Goal: Task Accomplishment & Management: Use online tool/utility

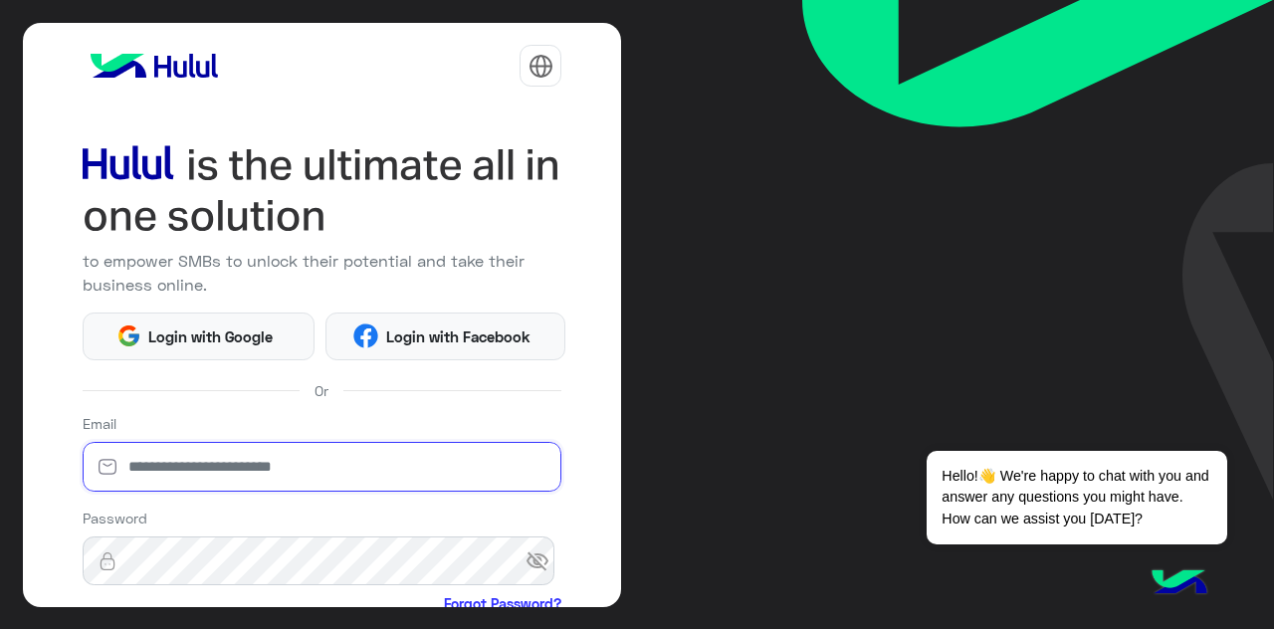
type input "**********"
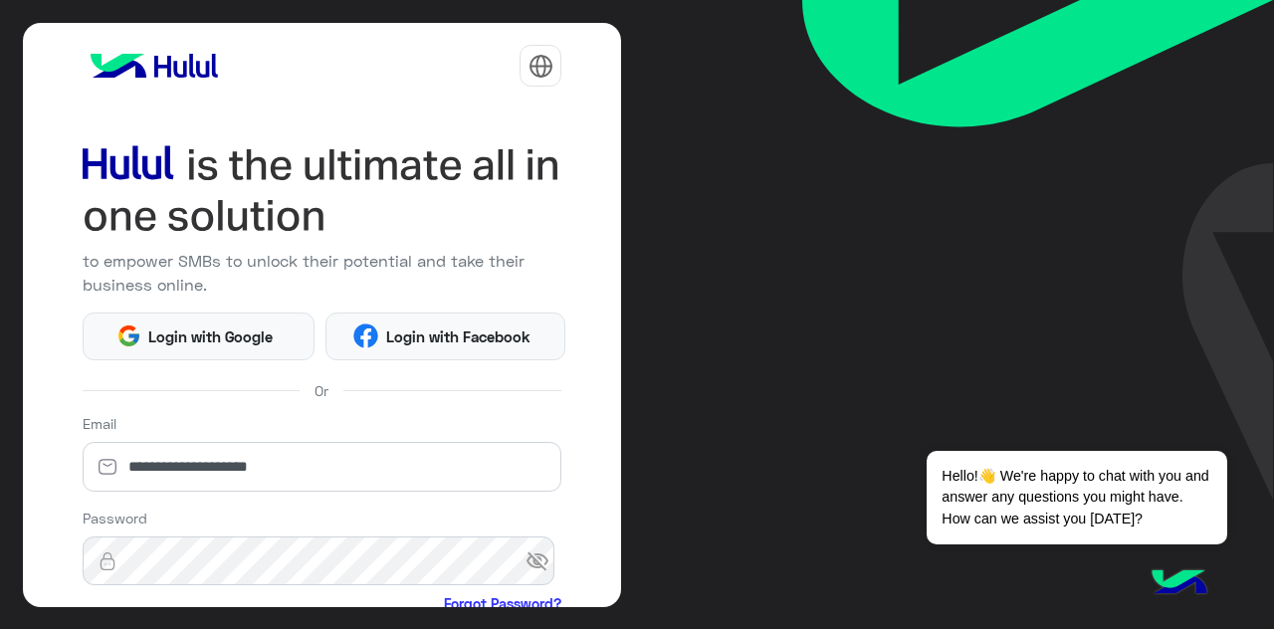
click at [529, 58] on img at bounding box center [541, 66] width 25 height 25
click at [511, 108] on button "عربي" at bounding box center [481, 118] width 144 height 34
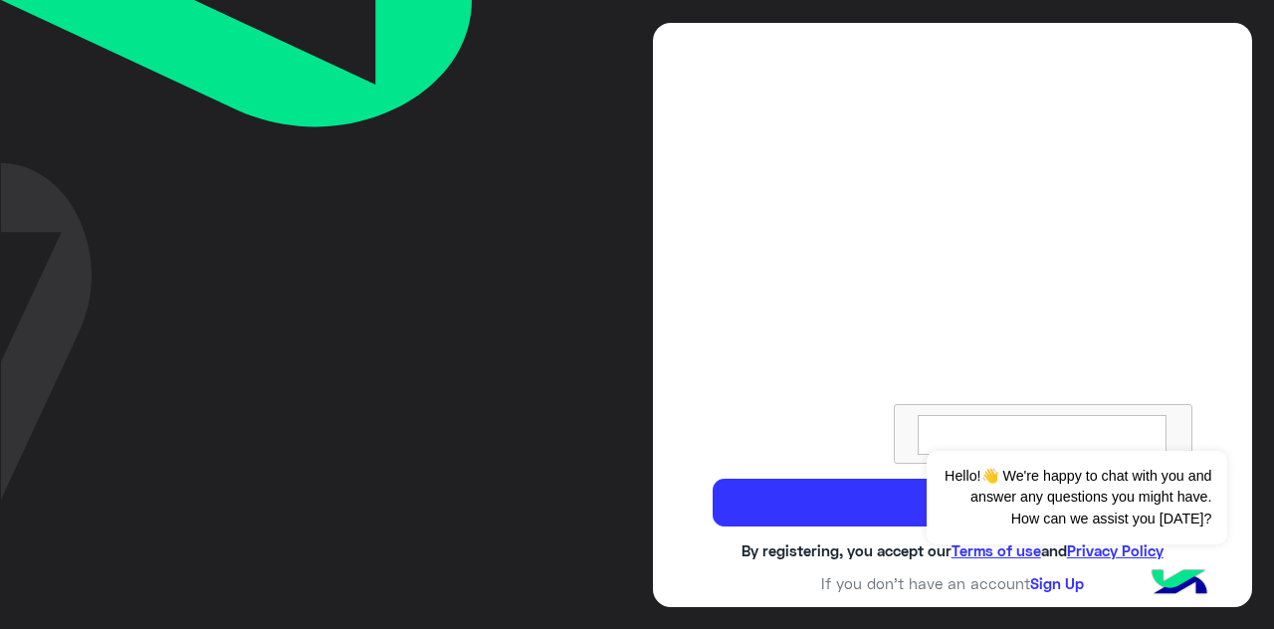
scroll to position [299, 0]
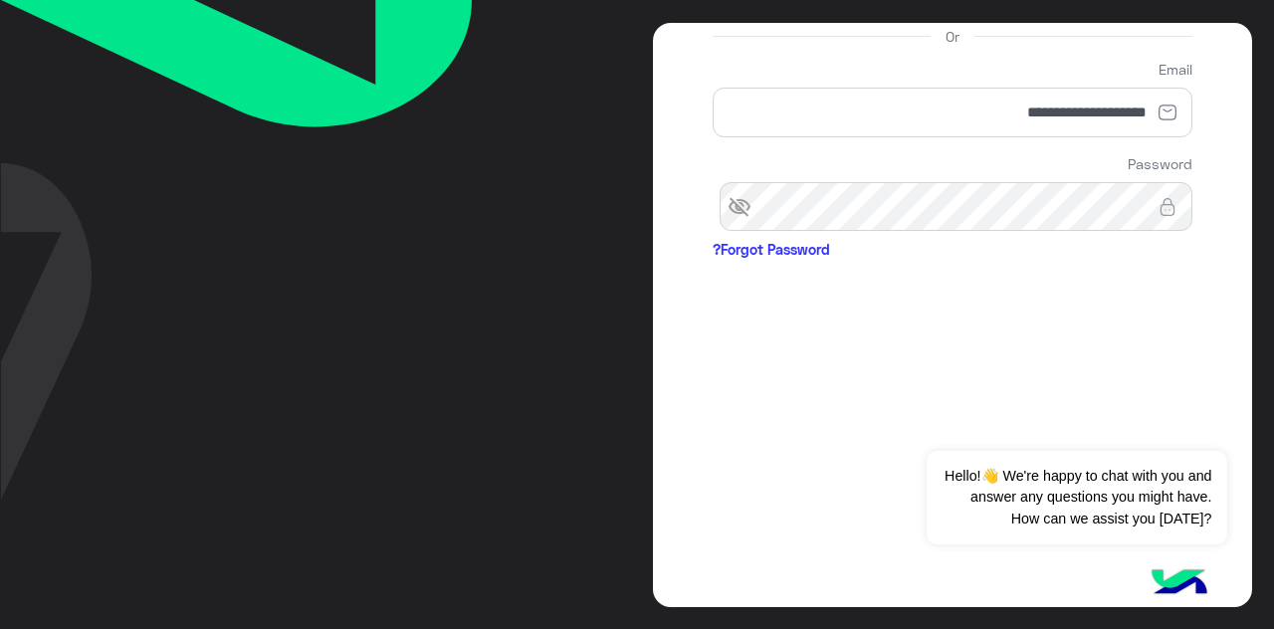
click at [748, 225] on span "visibility_off" at bounding box center [731, 207] width 36 height 36
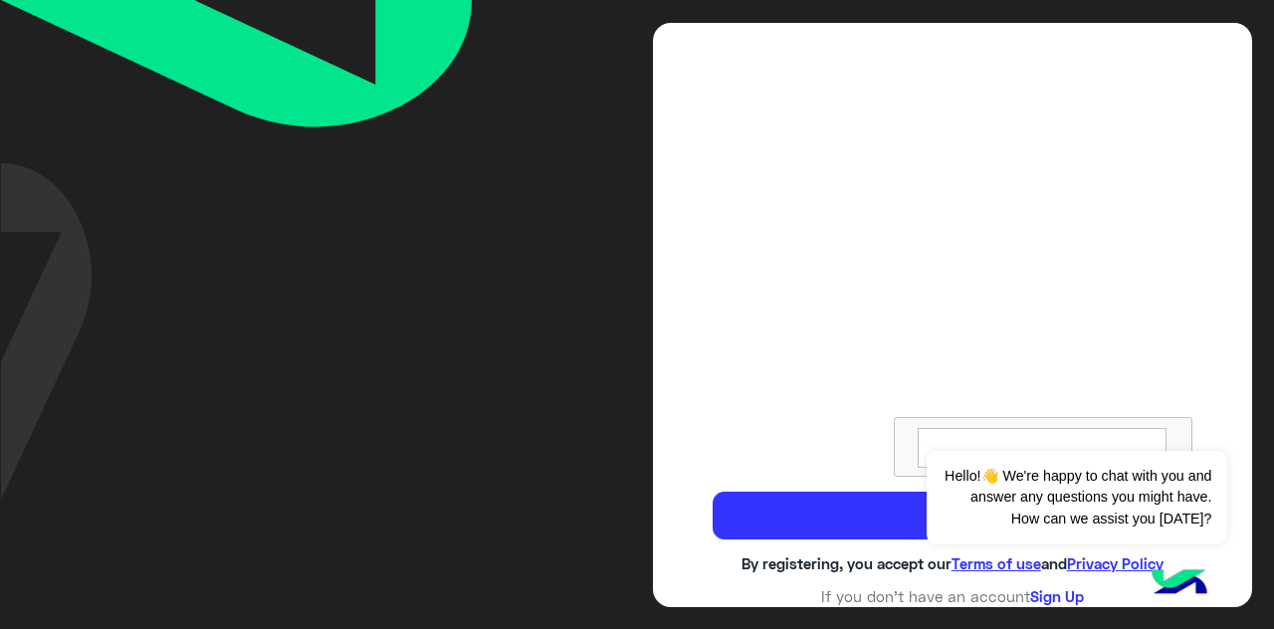
scroll to position [631, 0]
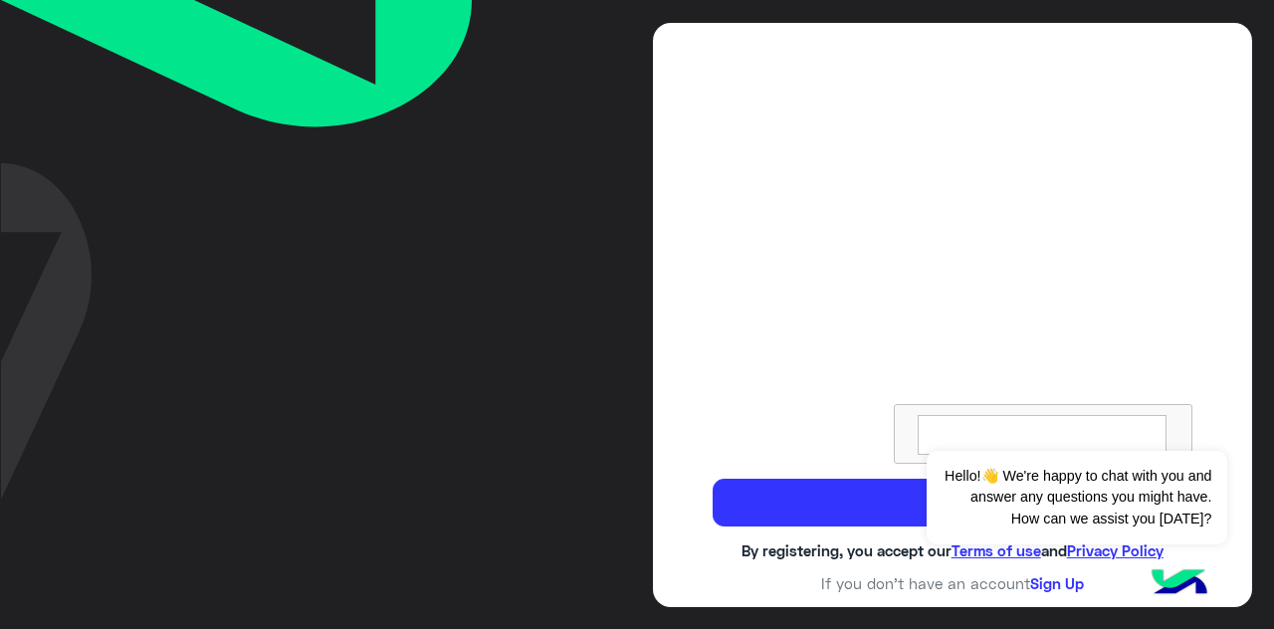
click at [837, 441] on div at bounding box center [953, 223] width 480 height 481
click at [1170, 427] on button "Dismiss ✕" at bounding box center [1167, 426] width 119 height 40
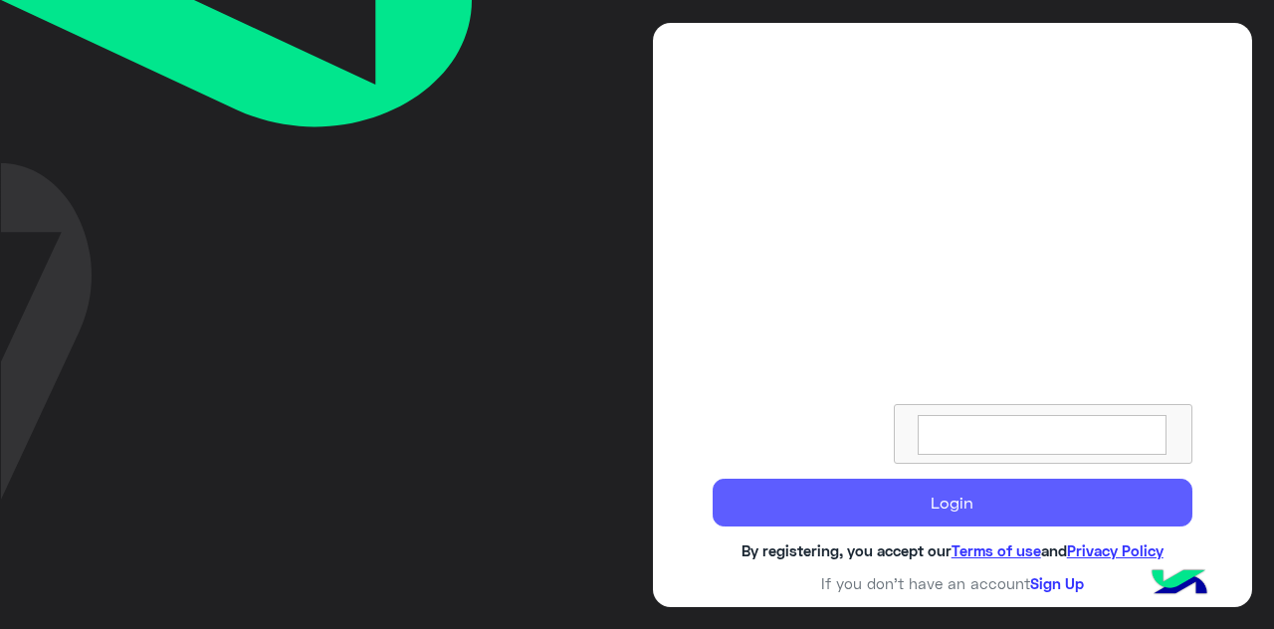
click at [1049, 511] on button "Login" at bounding box center [953, 503] width 480 height 48
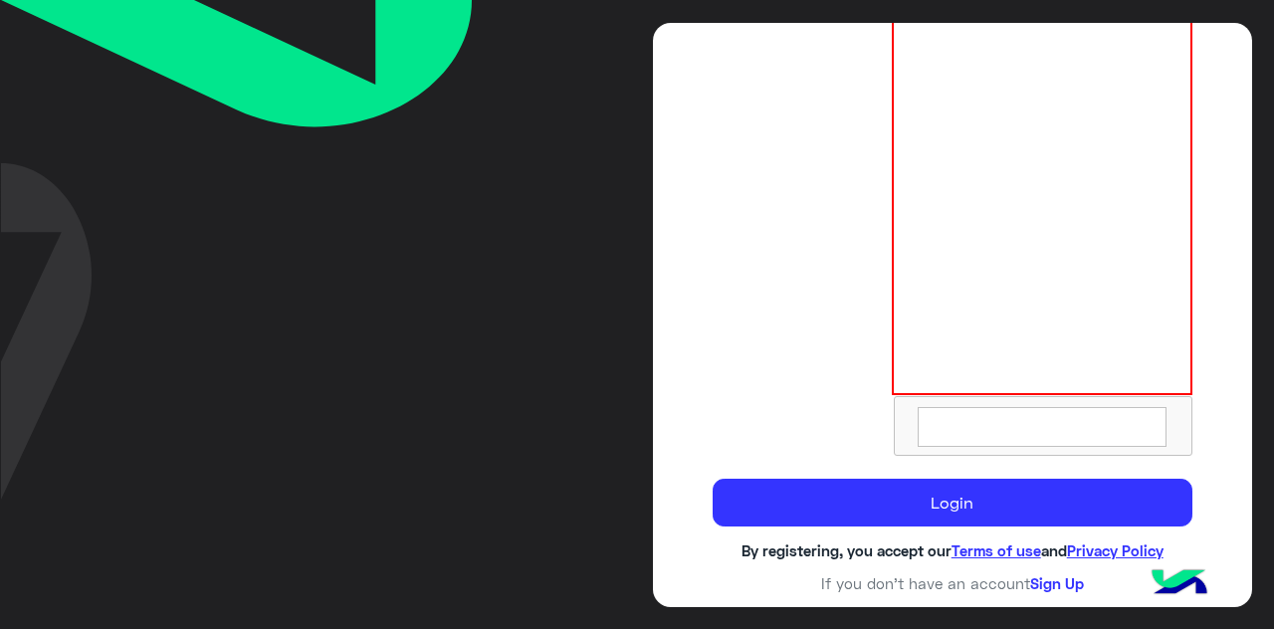
click at [1025, 440] on textarea at bounding box center [1042, 427] width 249 height 40
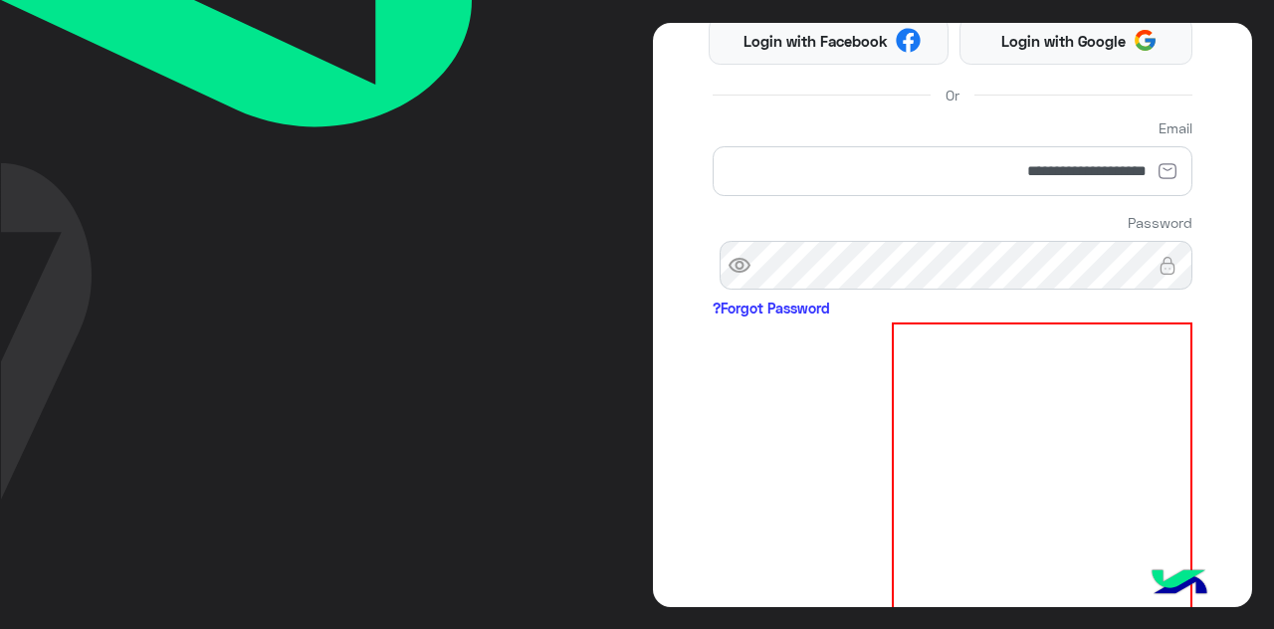
scroll to position [233, 0]
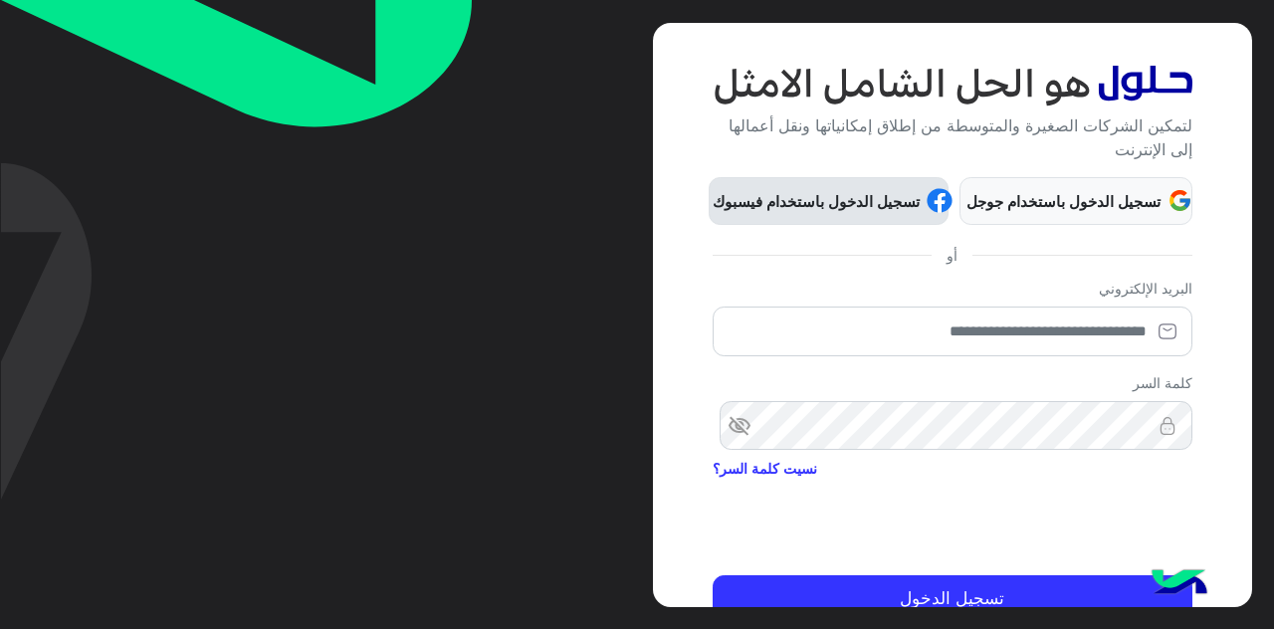
scroll to position [172, 0]
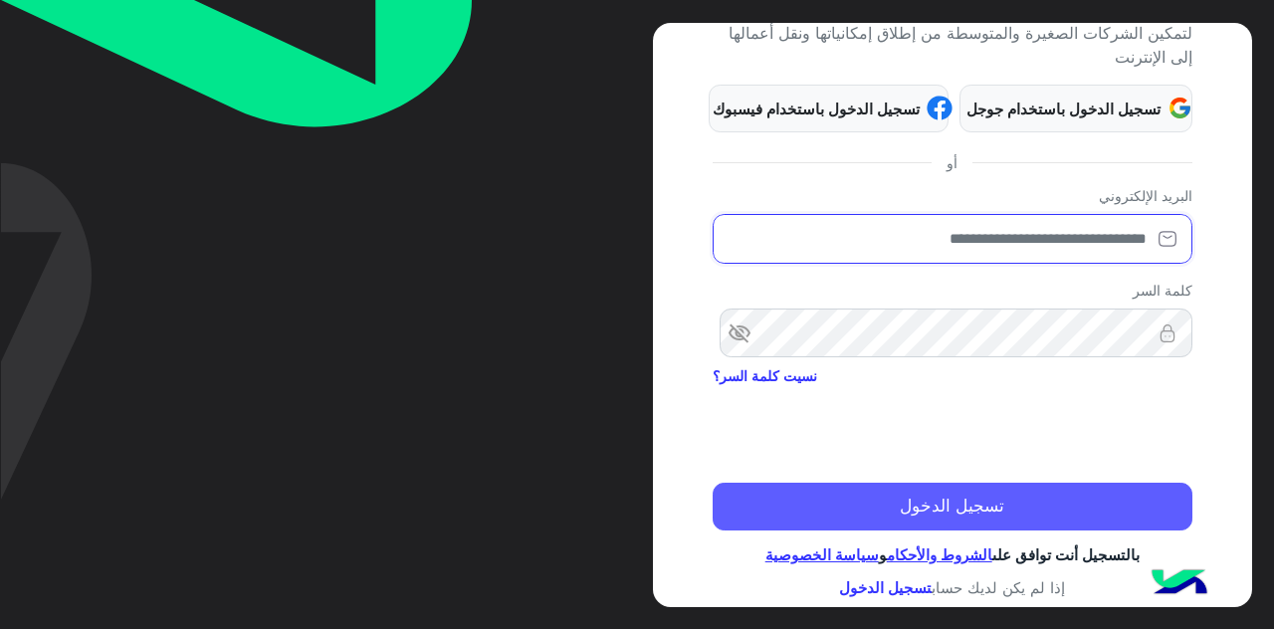
type input "**********"
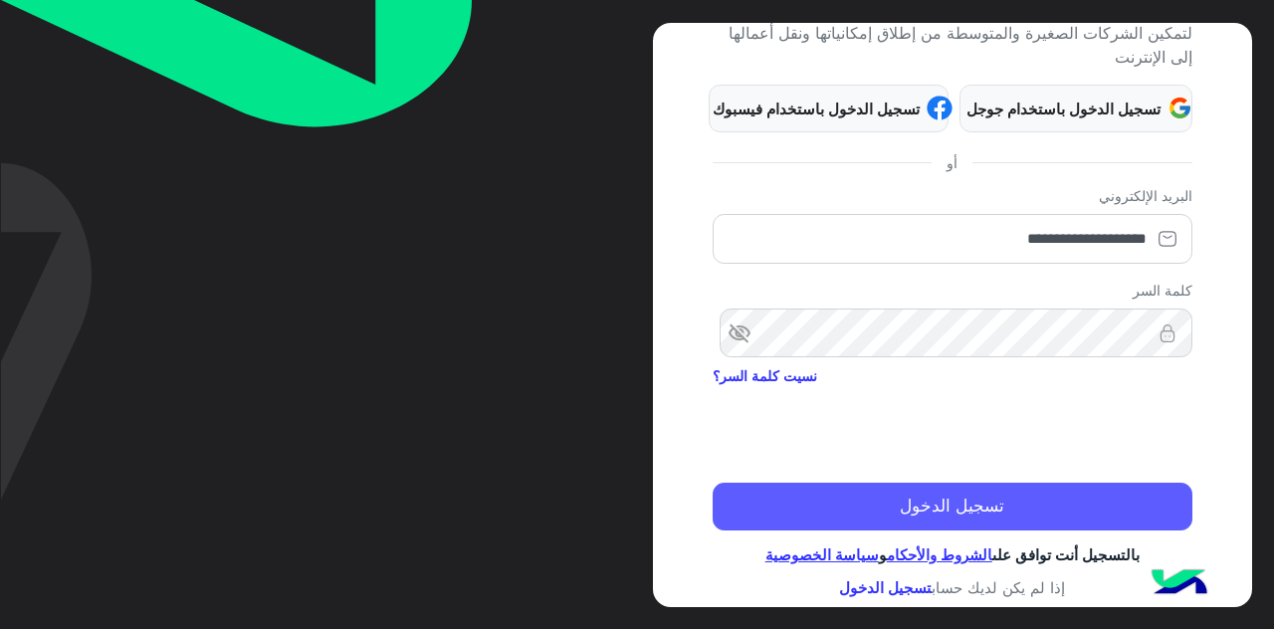
click at [946, 518] on button "تسجيل الدخول" at bounding box center [953, 507] width 480 height 48
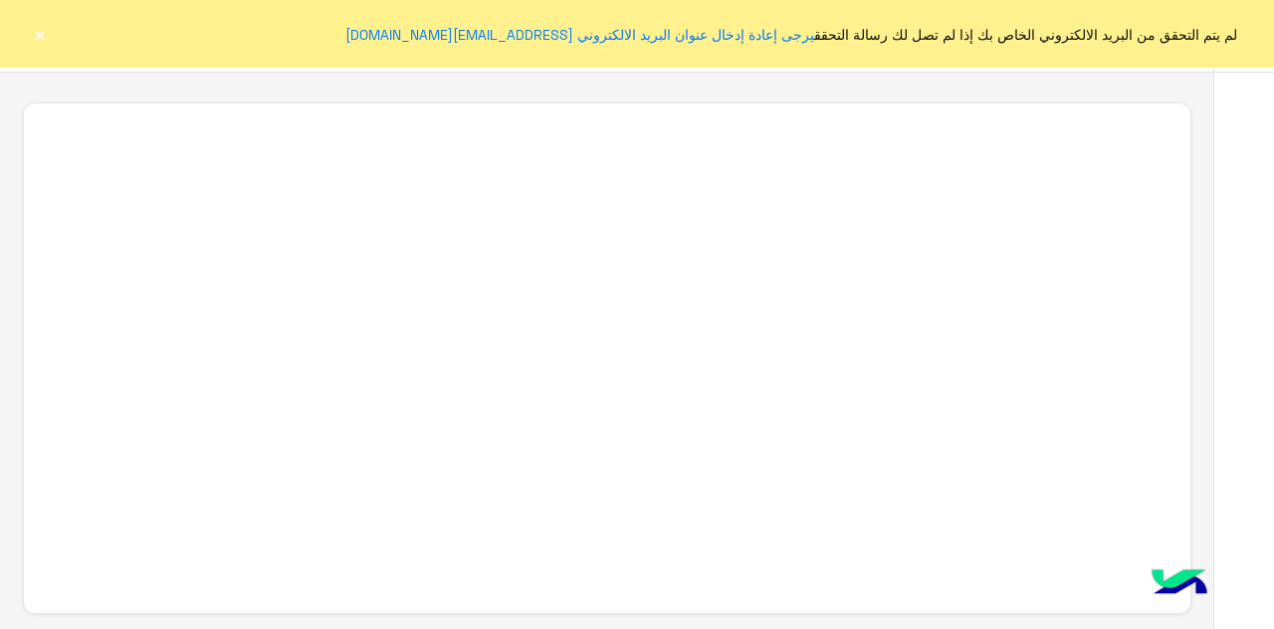
click at [42, 36] on button "×" at bounding box center [40, 34] width 20 height 20
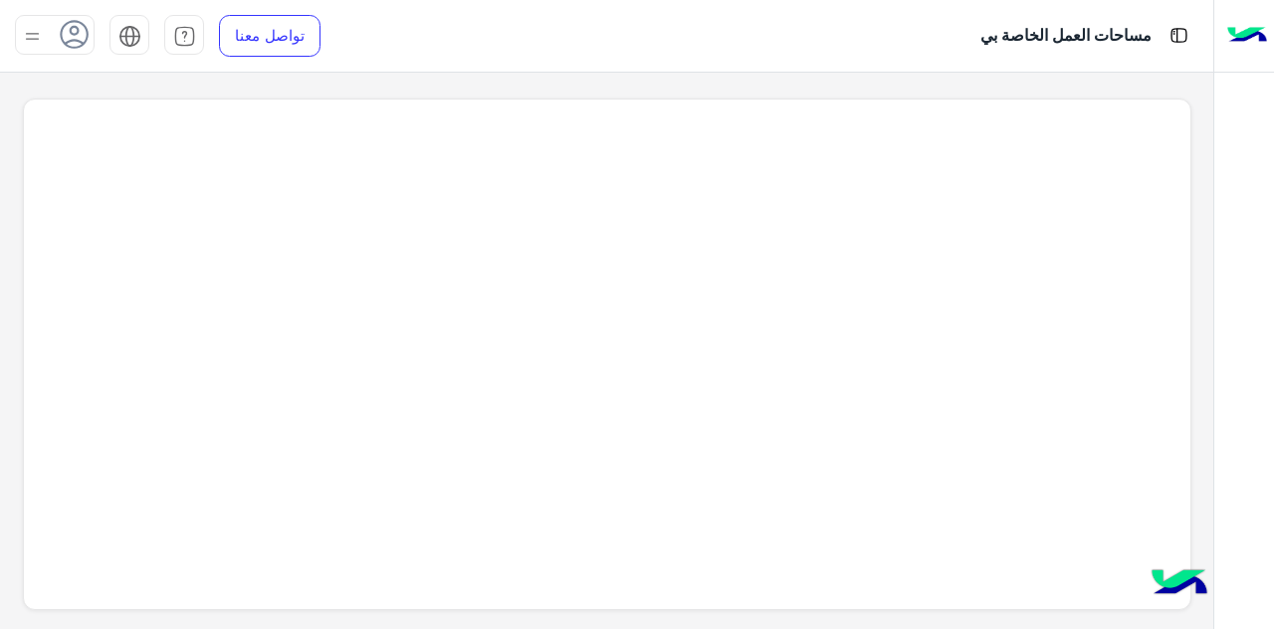
scroll to position [7, 0]
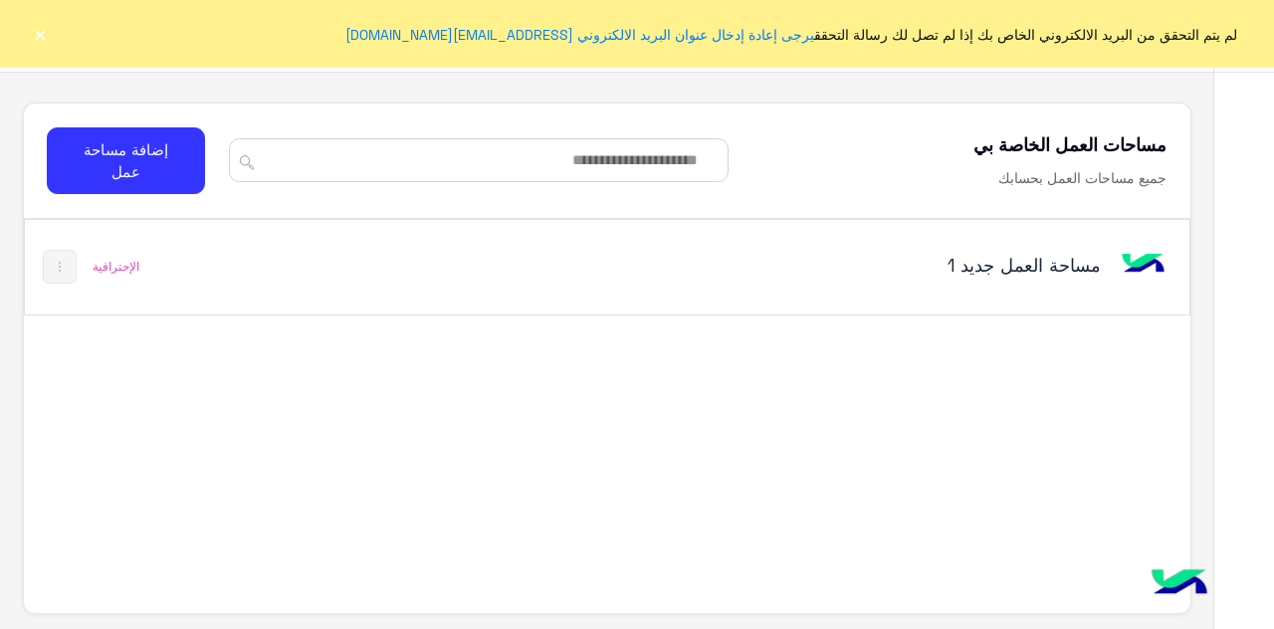
click at [968, 258] on h5 "مساحة العمل‎ جديد 1" at bounding box center [898, 265] width 406 height 24
click at [1014, 262] on h5 "مساحة العمل‎ جديد 1" at bounding box center [898, 265] width 406 height 24
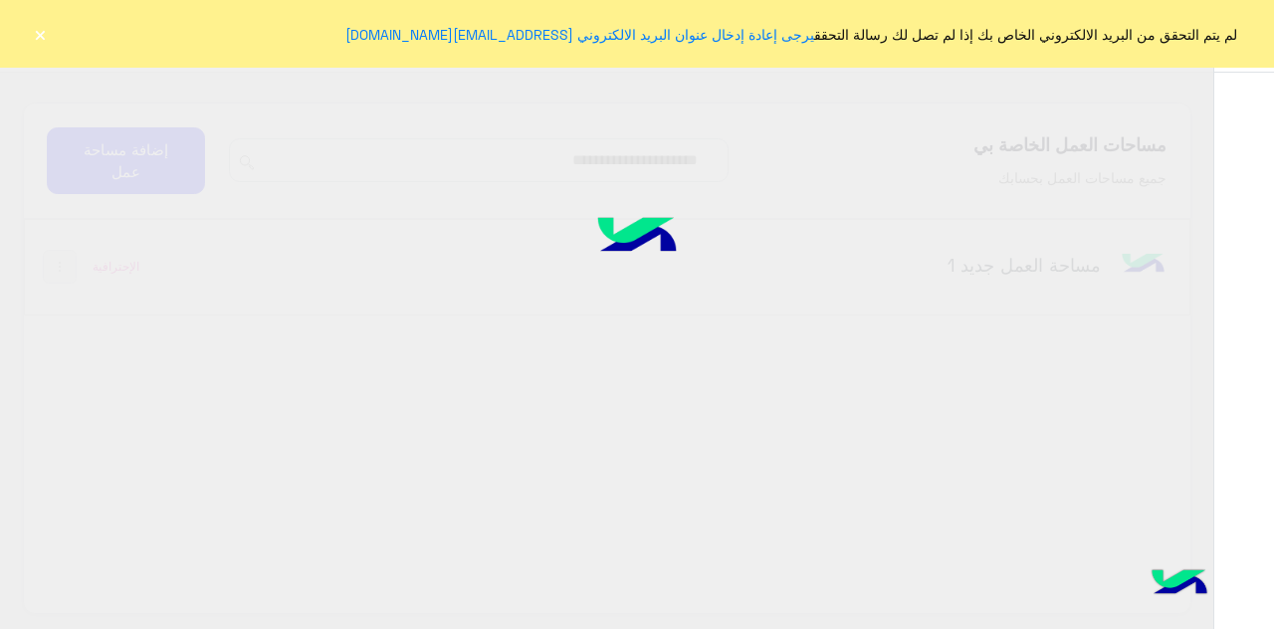
click at [38, 35] on button "×" at bounding box center [40, 34] width 20 height 20
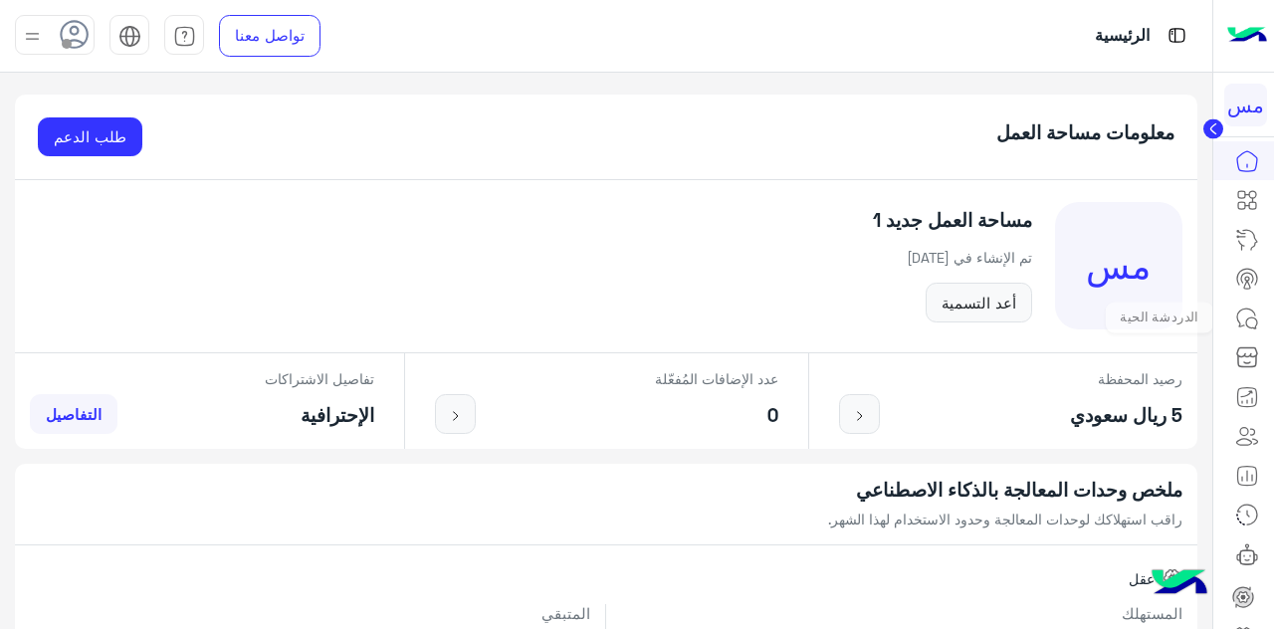
click at [1242, 322] on icon at bounding box center [1248, 319] width 24 height 24
